Goal: Find contact information: Find contact information

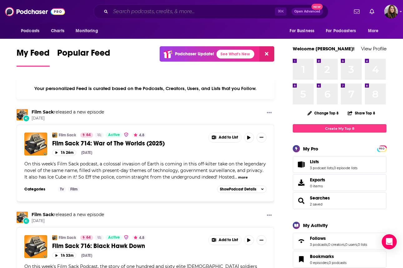
click at [238, 12] on input "Search podcasts, credits, & more..." at bounding box center [193, 12] width 164 height 10
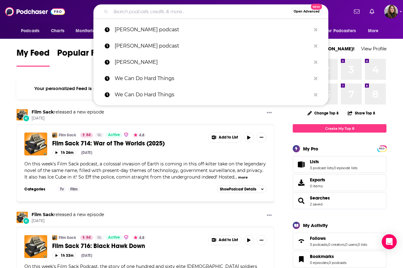
paste input "Keeping It Real Podcast"
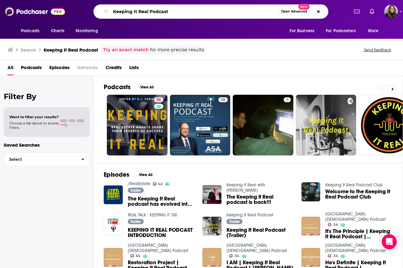
drag, startPoint x: 179, startPoint y: 12, endPoint x: 91, endPoint y: 12, distance: 87.8
click at [91, 12] on div "Keeping It Real Podcast Open Advanced New" at bounding box center [210, 11] width 275 height 14
paste input "[PERSON_NAME]"
type input "[PERSON_NAME]"
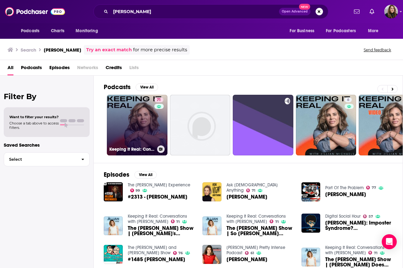
click at [152, 136] on link "71 Keeping It Real: Conversations with Jillian Michaels" at bounding box center [137, 125] width 61 height 61
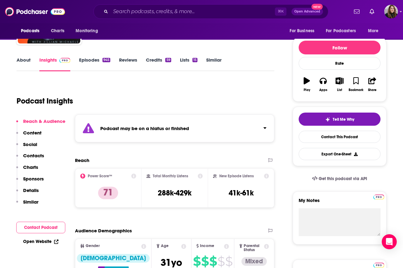
scroll to position [86, 0]
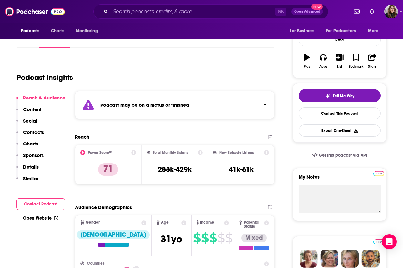
click at [43, 203] on button "Contact Podcast" at bounding box center [40, 204] width 49 height 12
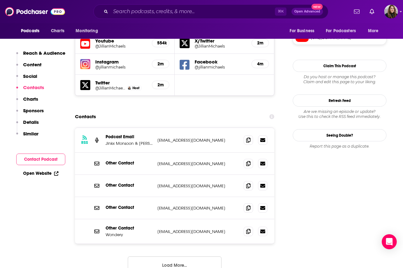
scroll to position [597, 0]
click at [264, 137] on icon at bounding box center [262, 139] width 5 height 5
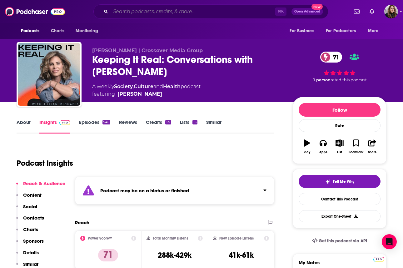
click at [137, 13] on input "Search podcasts, credits, & more..." at bounding box center [193, 12] width 164 height 10
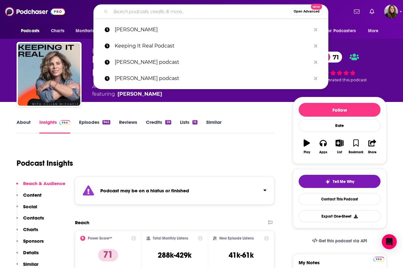
paste input "Wondery"
type input "Wondery"
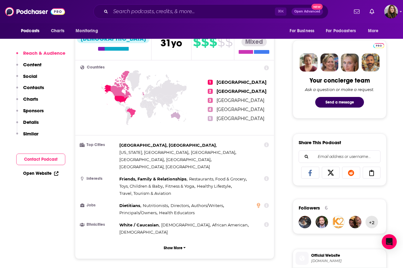
click at [58, 154] on button "Contact Podcast" at bounding box center [40, 159] width 49 height 12
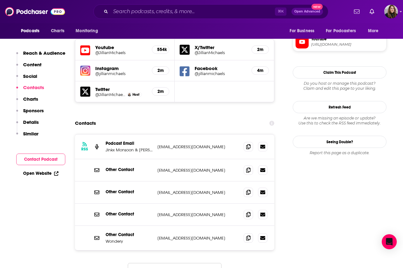
scroll to position [597, 0]
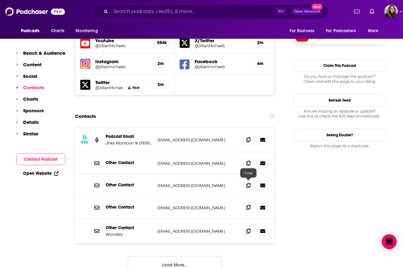
click at [248, 205] on icon at bounding box center [248, 207] width 4 height 5
click at [262, 137] on icon at bounding box center [262, 139] width 5 height 4
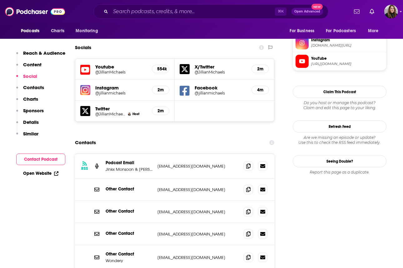
scroll to position [583, 0]
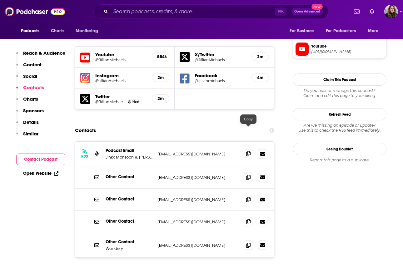
click at [250, 151] on icon at bounding box center [248, 153] width 4 height 5
click at [131, 154] on p "Jinkx Monsoon & [PERSON_NAME] and Studio71" at bounding box center [129, 156] width 47 height 5
drag, startPoint x: 149, startPoint y: 134, endPoint x: 136, endPoint y: 134, distance: 13.4
click at [136, 154] on p "Jinkx Monsoon & [PERSON_NAME] and Studio71" at bounding box center [129, 156] width 47 height 5
click at [139, 154] on p "Jinkx Monsoon & [PERSON_NAME] and Studio71" at bounding box center [129, 156] width 47 height 5
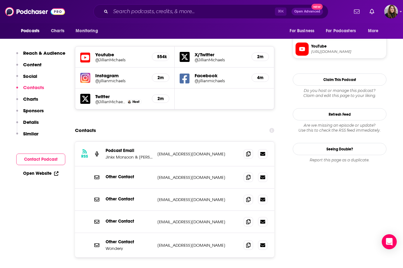
click at [210, 151] on p "[EMAIL_ADDRESS][DOMAIN_NAME]" at bounding box center [197, 153] width 81 height 5
drag, startPoint x: 210, startPoint y: 132, endPoint x: 179, endPoint y: 133, distance: 31.0
click at [179, 151] on p "[EMAIL_ADDRESS][DOMAIN_NAME]" at bounding box center [197, 153] width 81 height 5
copy p "studio71us.com"
